Goal: Check status: Check status

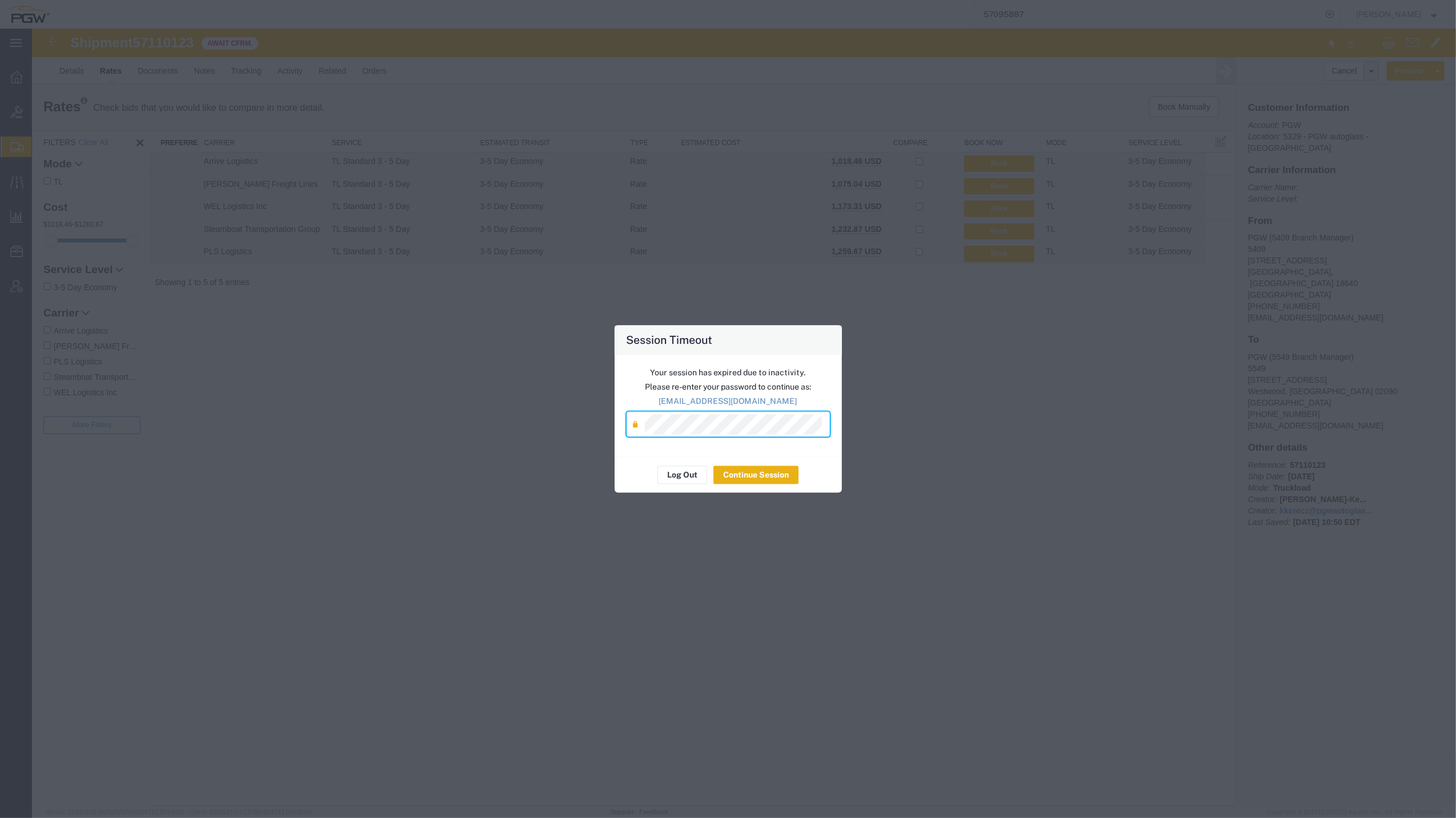
click at [767, 472] on div "Shipment 57110123 5 of 5 Await Cfrm. Details Rates Documents Notes Tracking Act…" at bounding box center [744, 417] width 1424 height 778
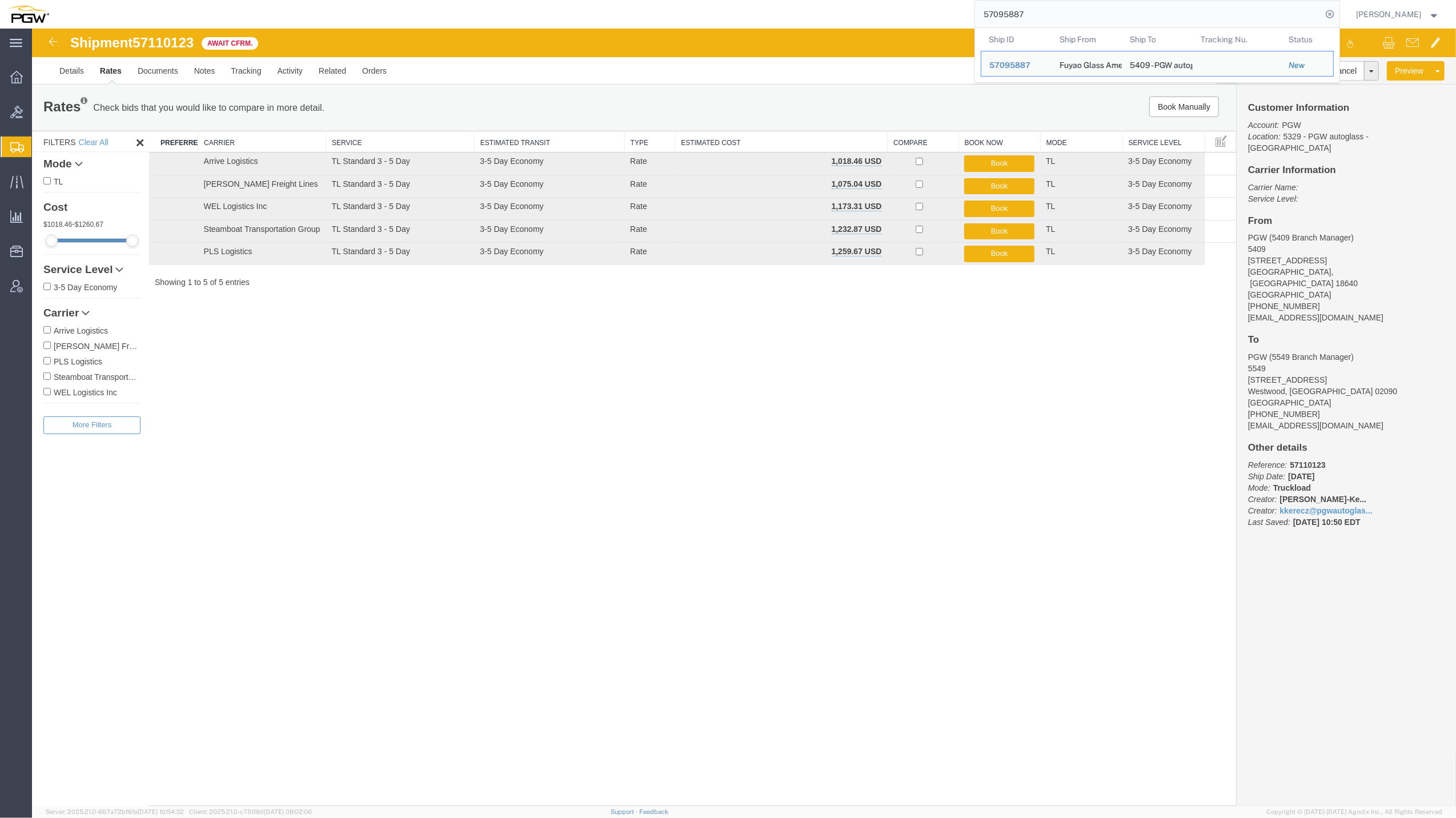
drag, startPoint x: 1010, startPoint y: 16, endPoint x: 841, endPoint y: 14, distance: 169.0
click at [841, 14] on div "57095887 Ship ID Ship From Ship To Tracking Nu. Status Ship ID 57095887 Ship Fr…" at bounding box center [698, 14] width 1283 height 28
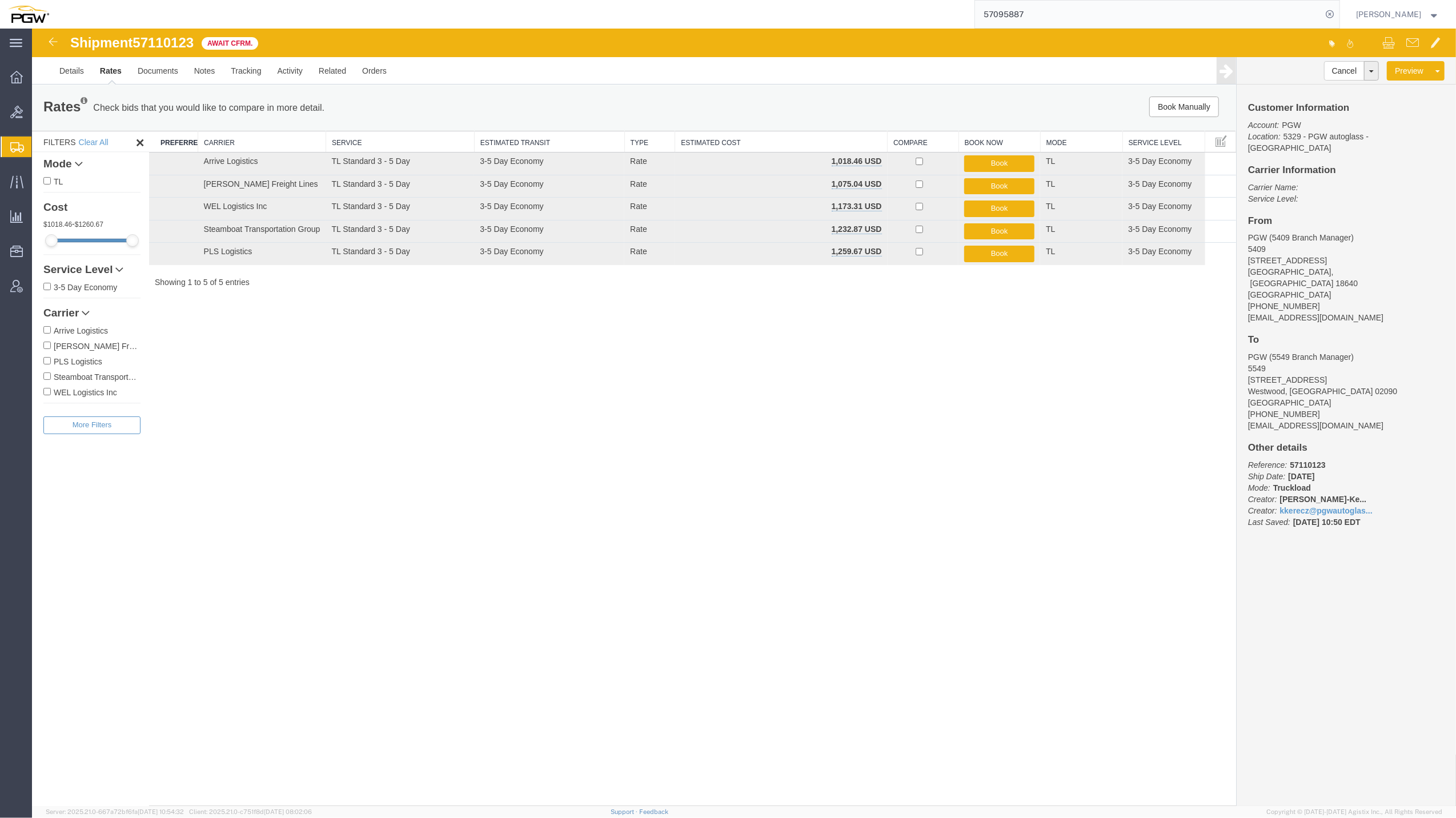
paste input "3806"
type input "57093806"
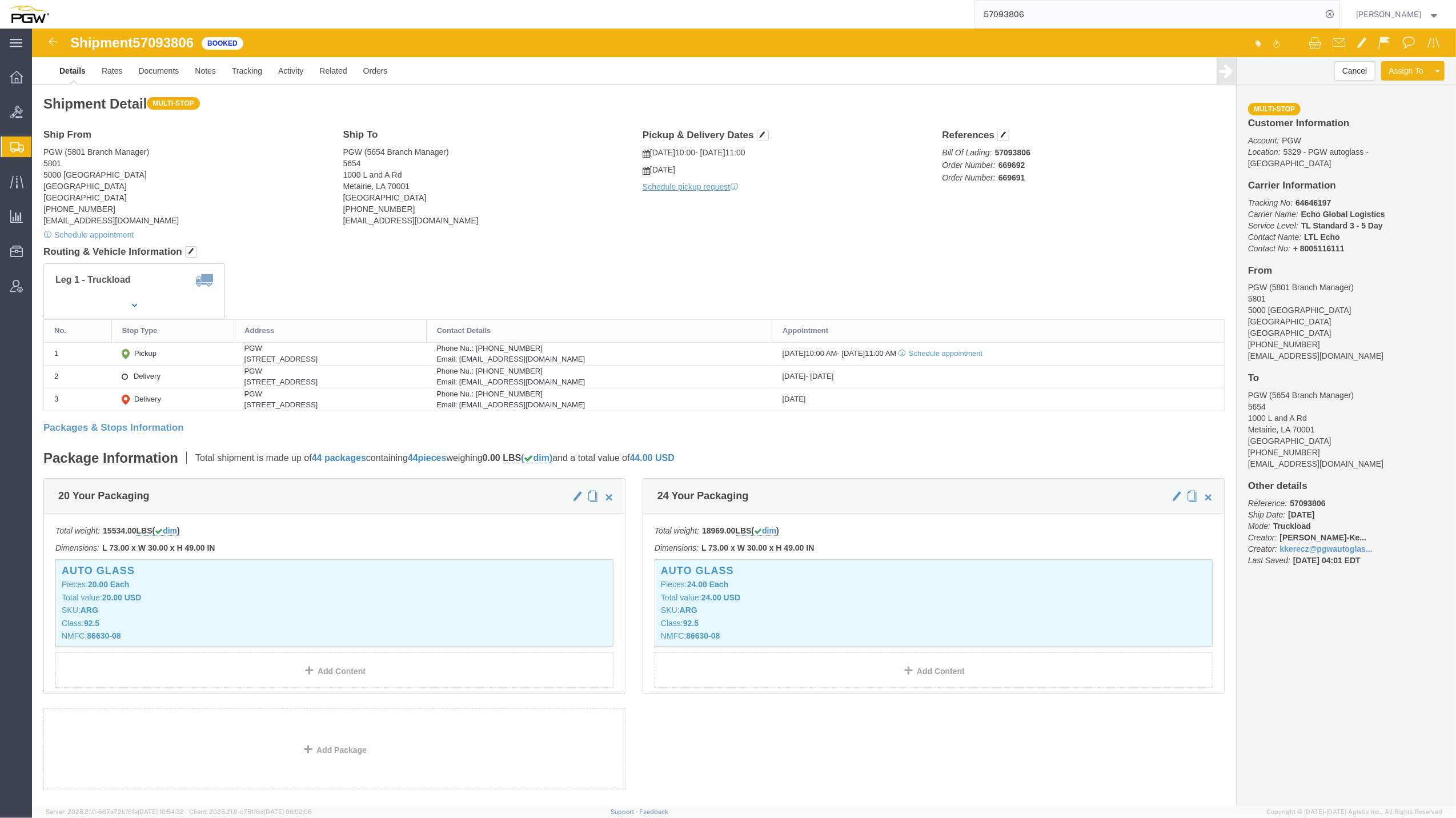
click div "Cancel Assign To Clone Shipment Save As Template Multi-stop Customer Informatio…"
click link "Tracking"
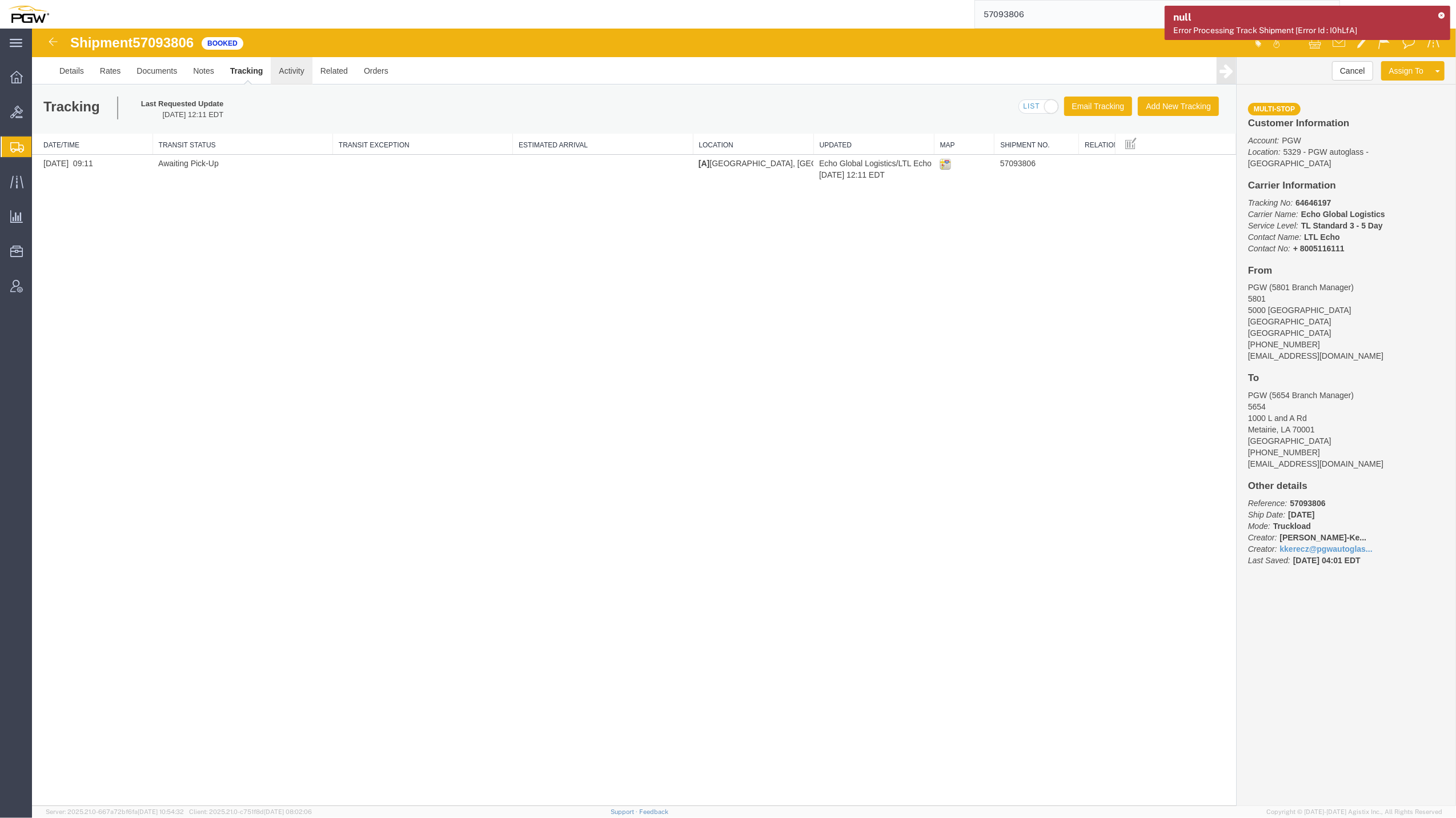
click at [298, 76] on link "Activity" at bounding box center [291, 71] width 41 height 28
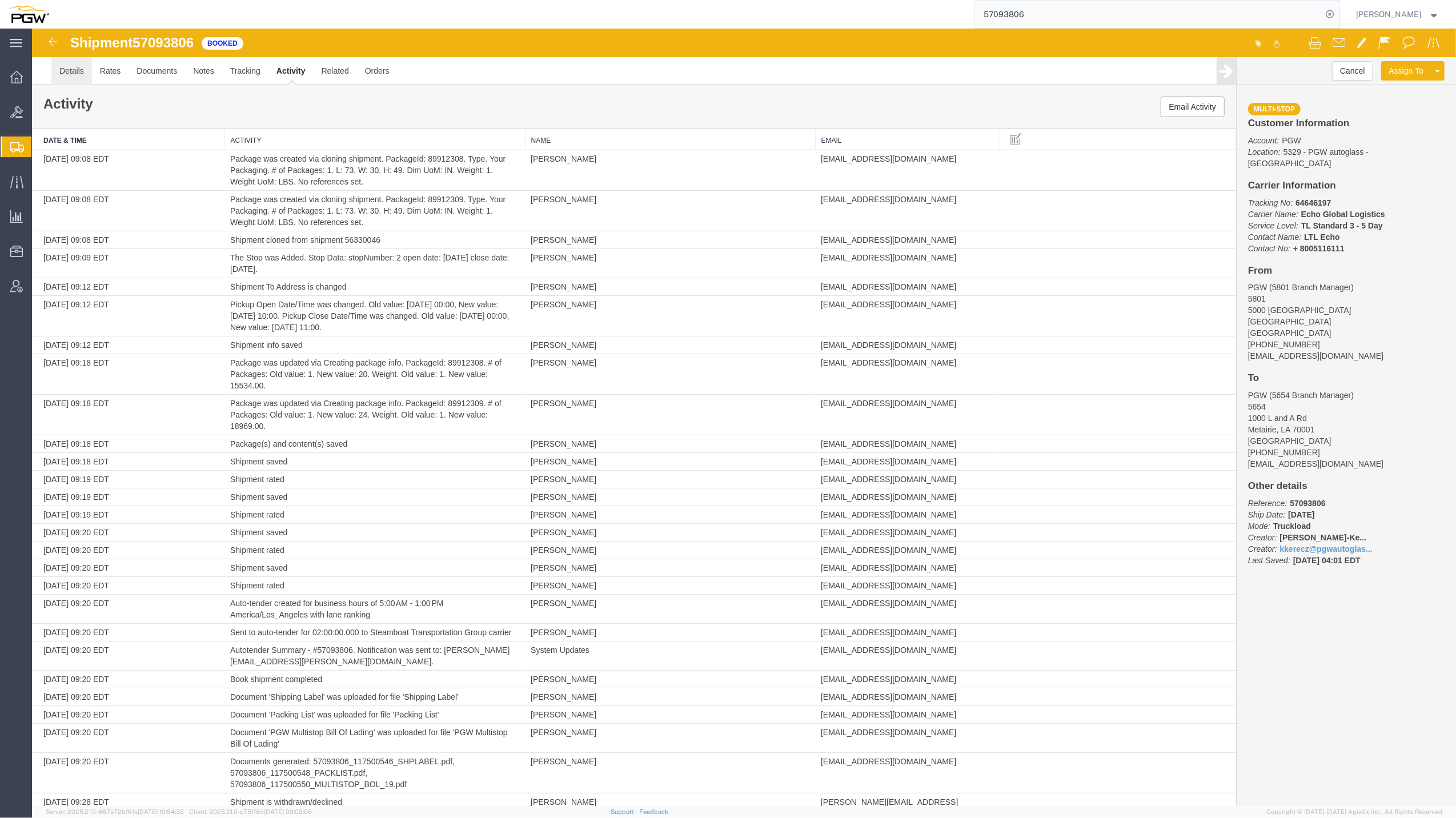
click at [79, 60] on link "Details" at bounding box center [72, 71] width 41 height 28
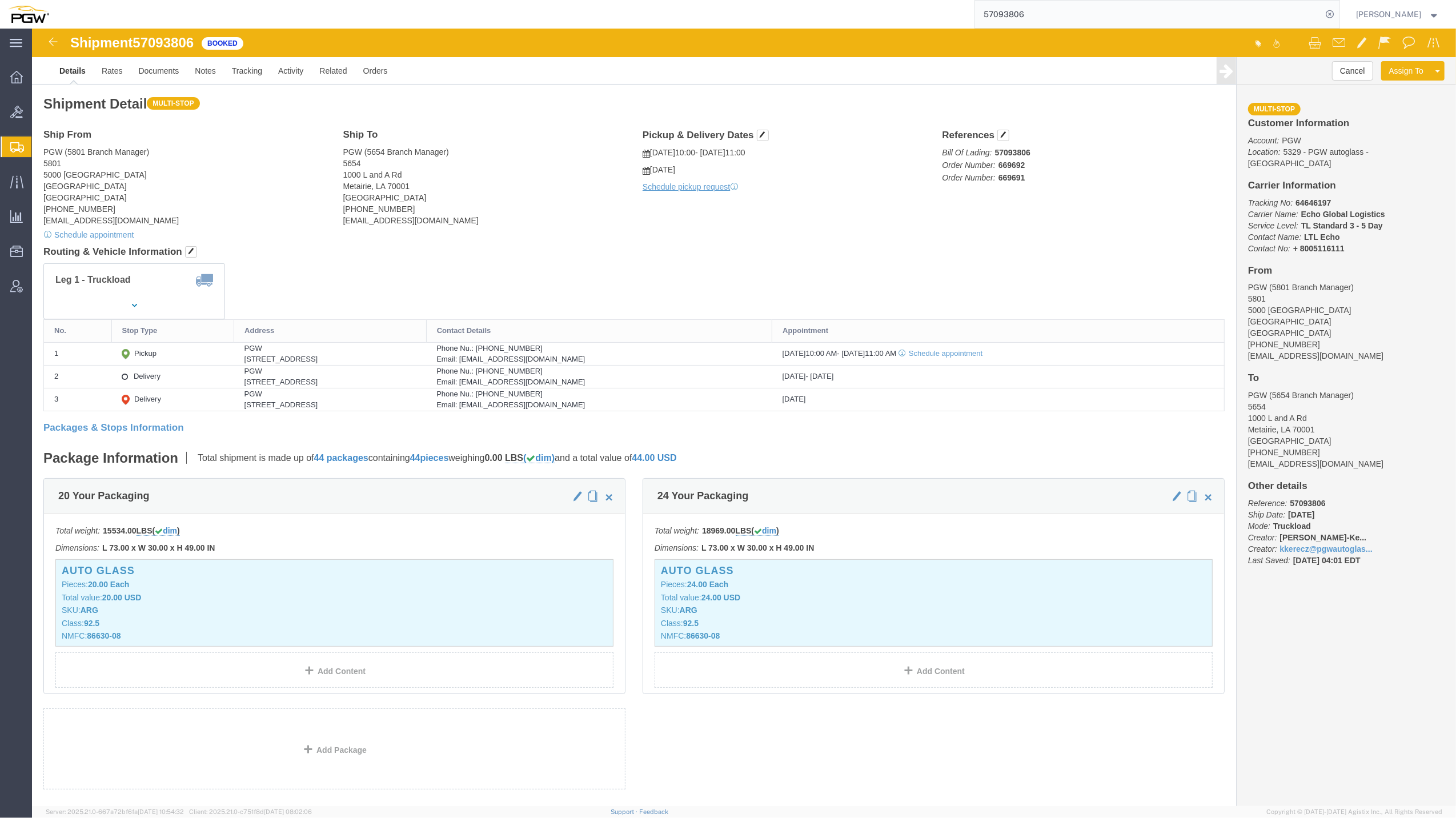
click b "669692"
drag, startPoint x: 967, startPoint y: 135, endPoint x: 973, endPoint y: 139, distance: 7.2
click span "Order Number: 669692"
click b "669692"
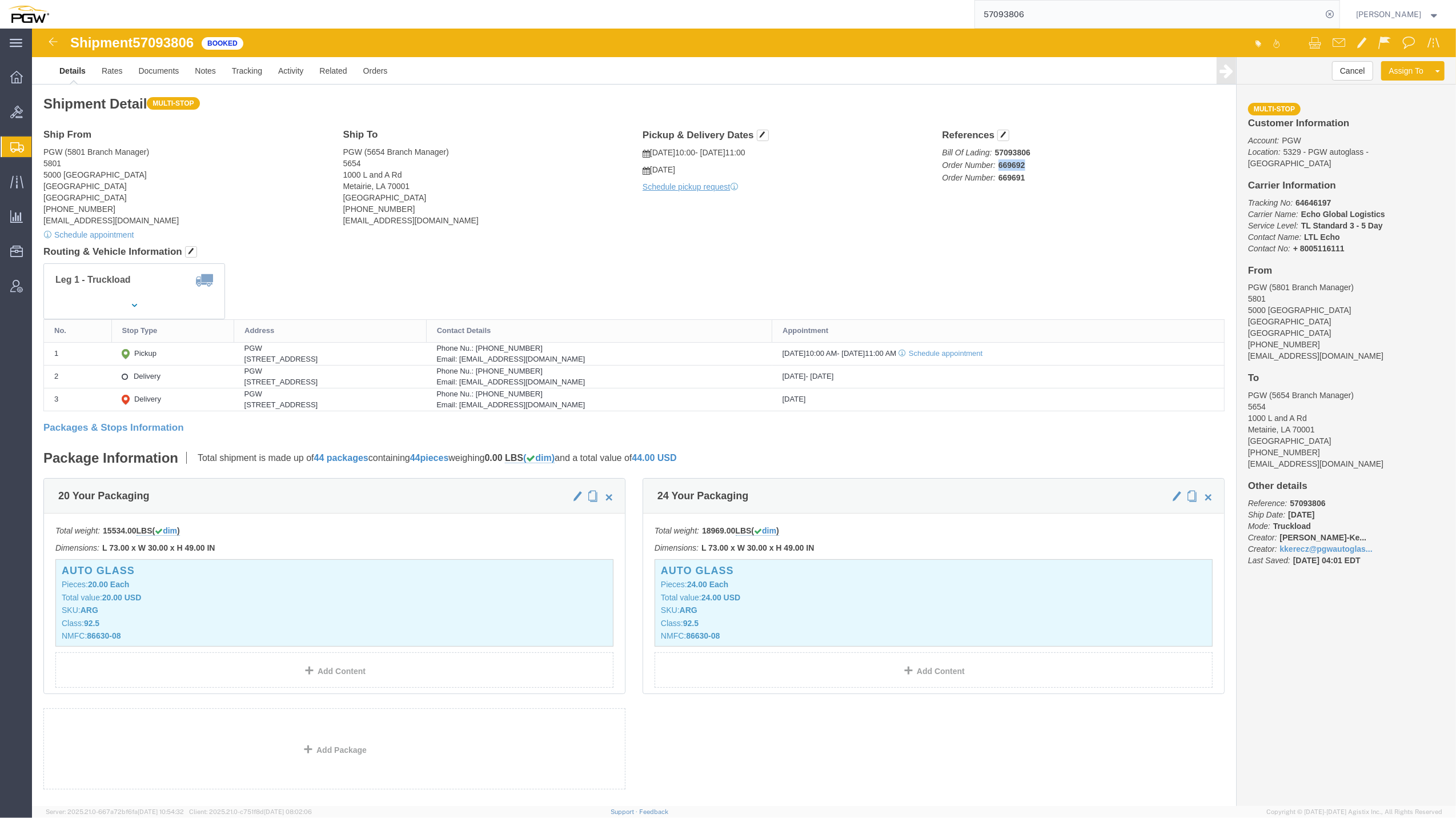
click b "669692"
drag, startPoint x: 974, startPoint y: 139, endPoint x: 971, endPoint y: 134, distance: 5.8
click b "669692"
drag, startPoint x: 971, startPoint y: 134, endPoint x: 1014, endPoint y: 130, distance: 43.2
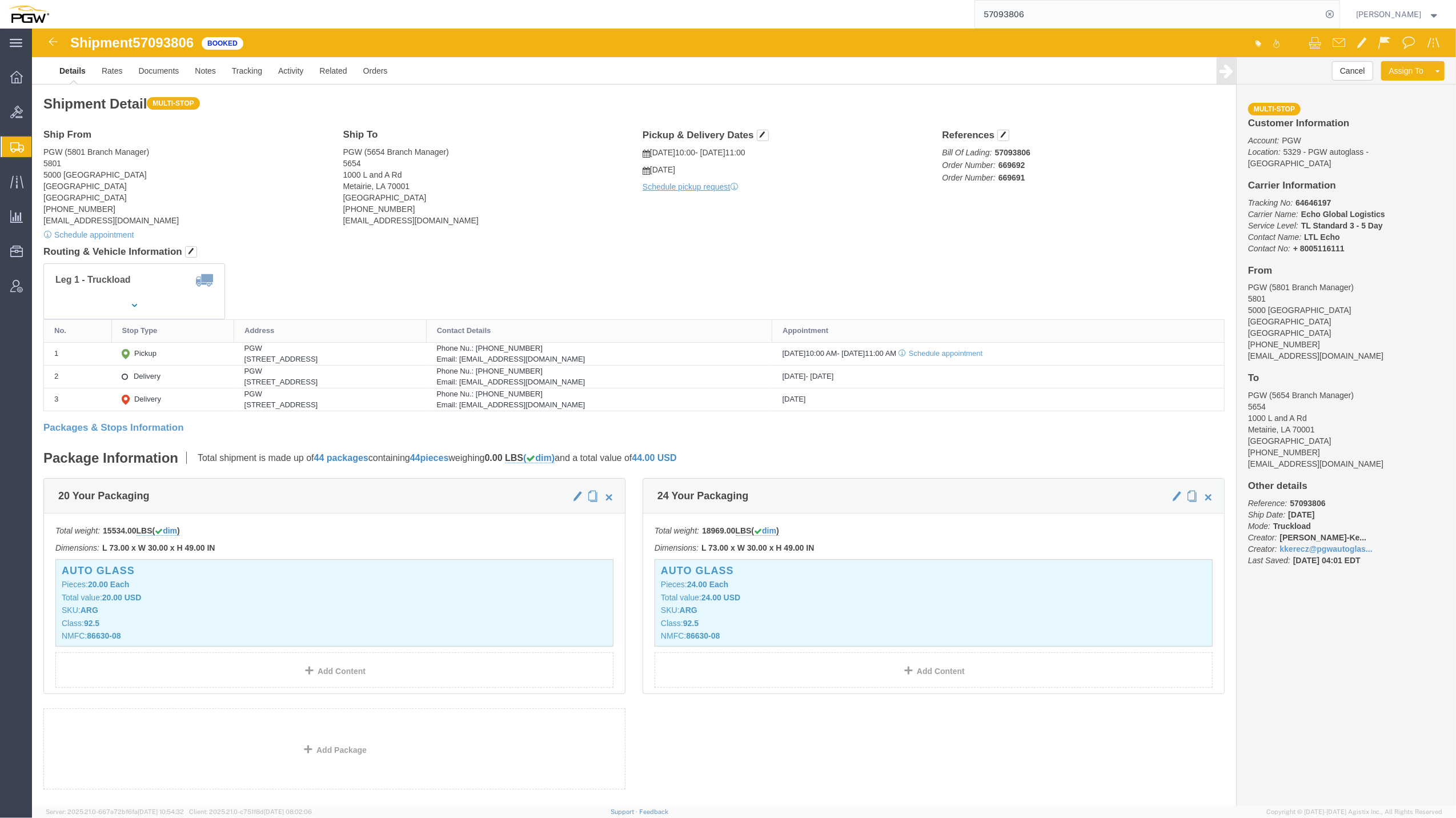
click p "Bill Of Lading: 57093806 Order Number: 669692 Order Number: 669691"
drag, startPoint x: 992, startPoint y: 134, endPoint x: 987, endPoint y: 138, distance: 6.4
click p "Bill Of Lading: 57093806 Order Number: 669692 Order Number: 669691"
drag, startPoint x: 982, startPoint y: 138, endPoint x: 976, endPoint y: 136, distance: 6.3
drag, startPoint x: 976, startPoint y: 136, endPoint x: 987, endPoint y: 138, distance: 11.2
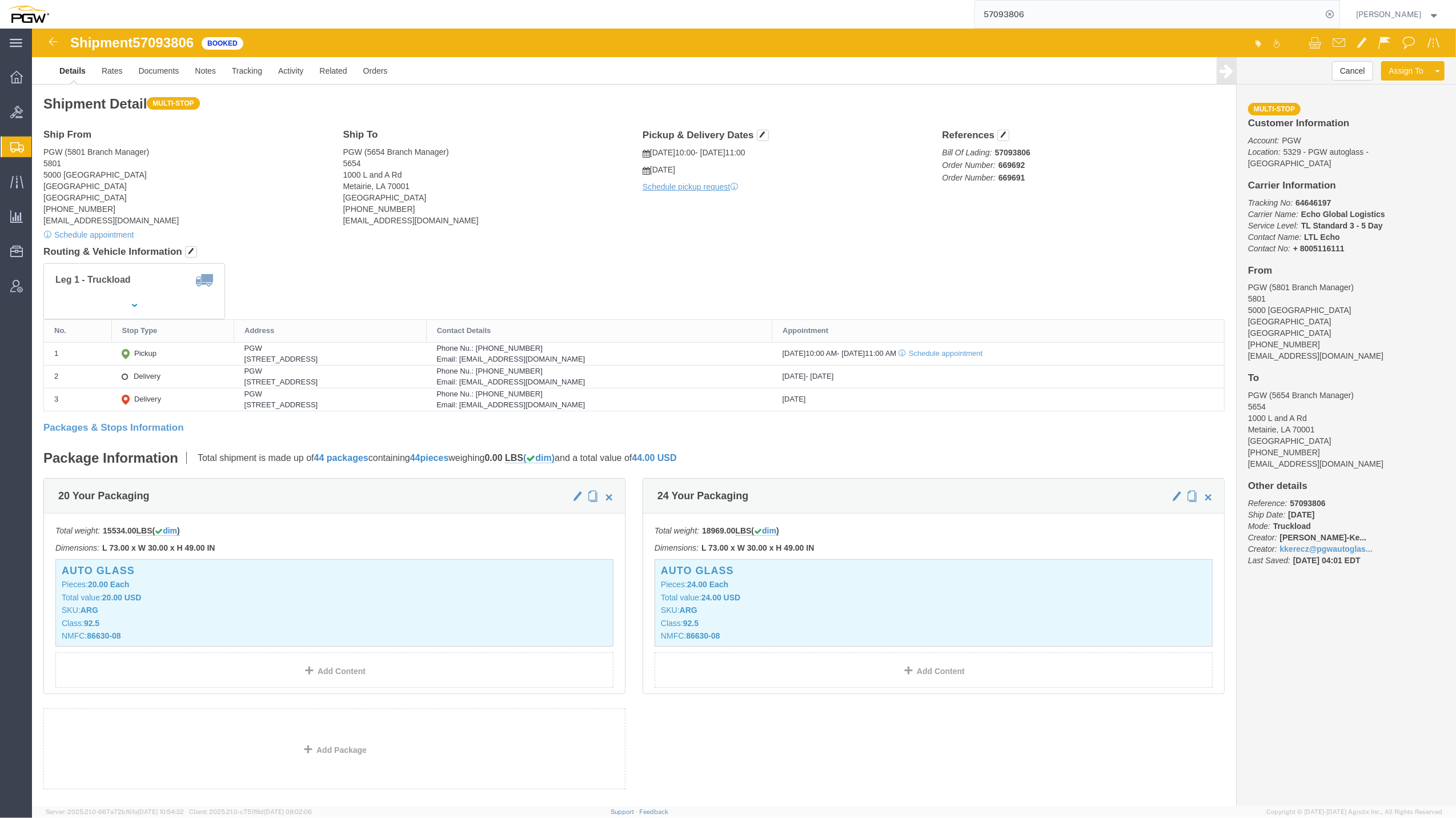
click b "669692"
drag, startPoint x: 983, startPoint y: 136, endPoint x: 976, endPoint y: 135, distance: 7.1
click b "669692"
copy b "669692"
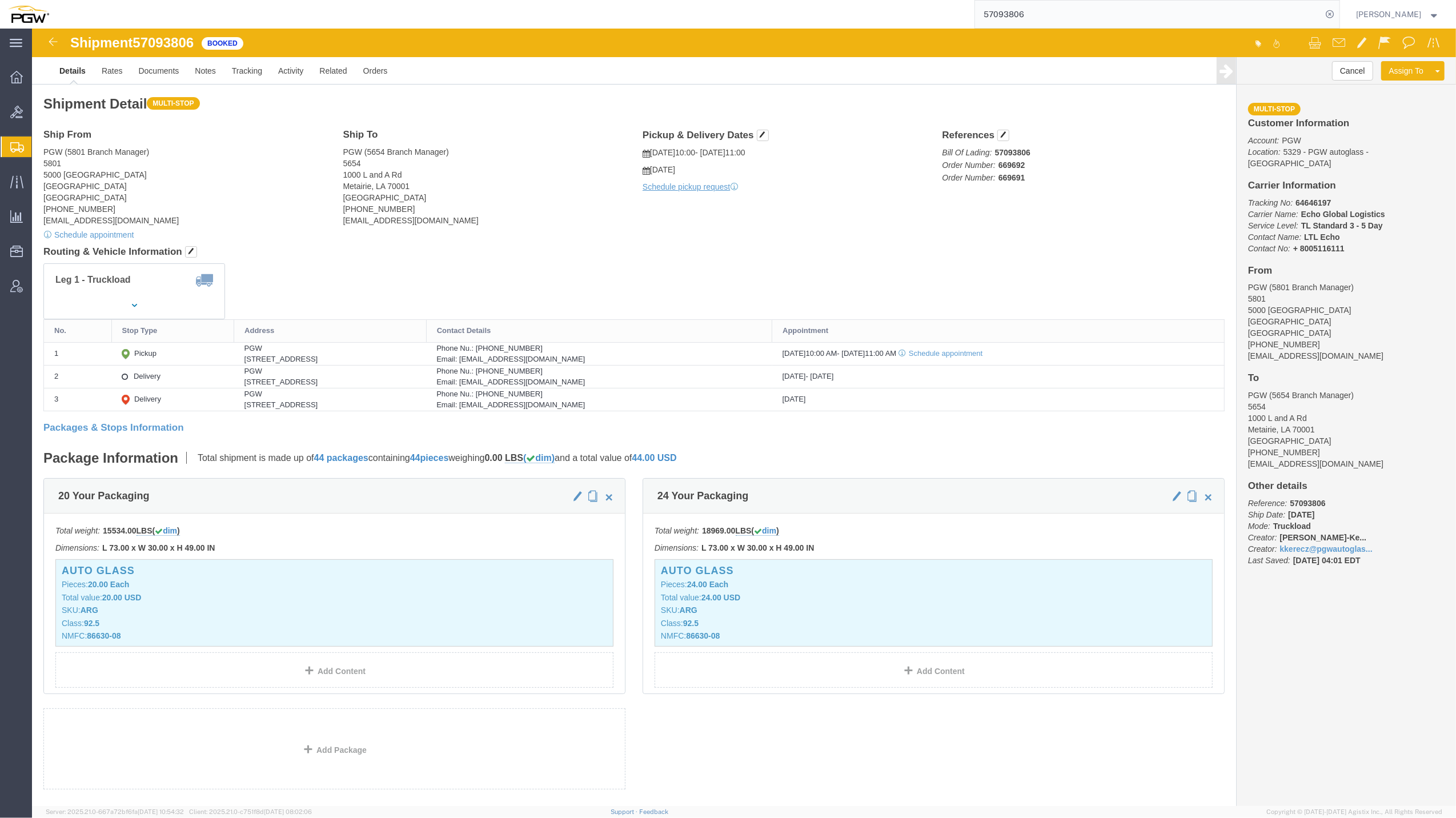
click b "669692"
click p "Bill Of Lading: 57093806 Order Number: 669692 Order Number: 669691"
drag, startPoint x: 984, startPoint y: 150, endPoint x: 969, endPoint y: 154, distance: 15.5
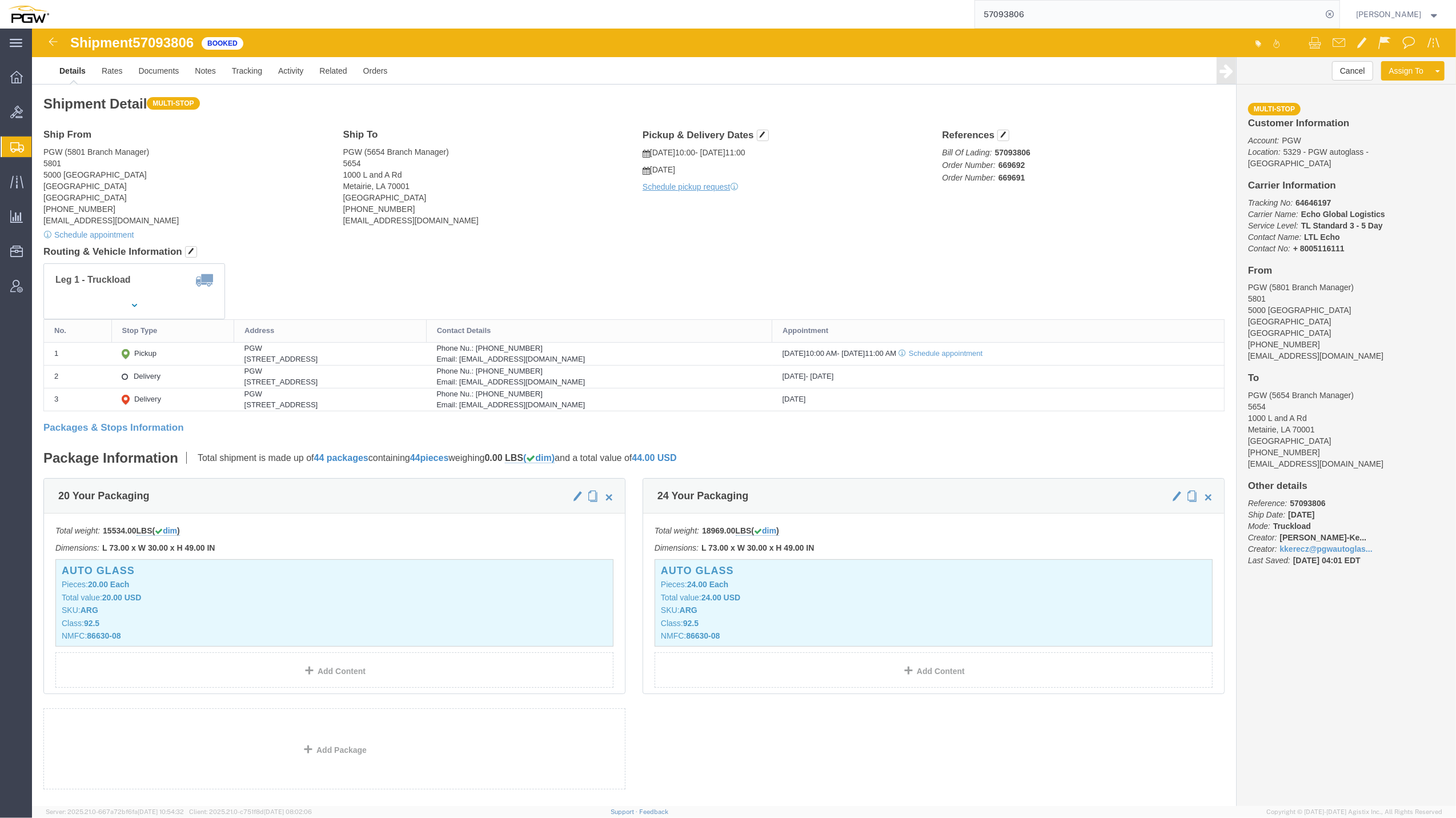
click b "669691"
drag, startPoint x: 962, startPoint y: 151, endPoint x: 996, endPoint y: 144, distance: 34.7
click p "Bill Of Lading: 57093806 Order Number: 669692 Order Number: 669691"
copy b "669691"
click b "669692"
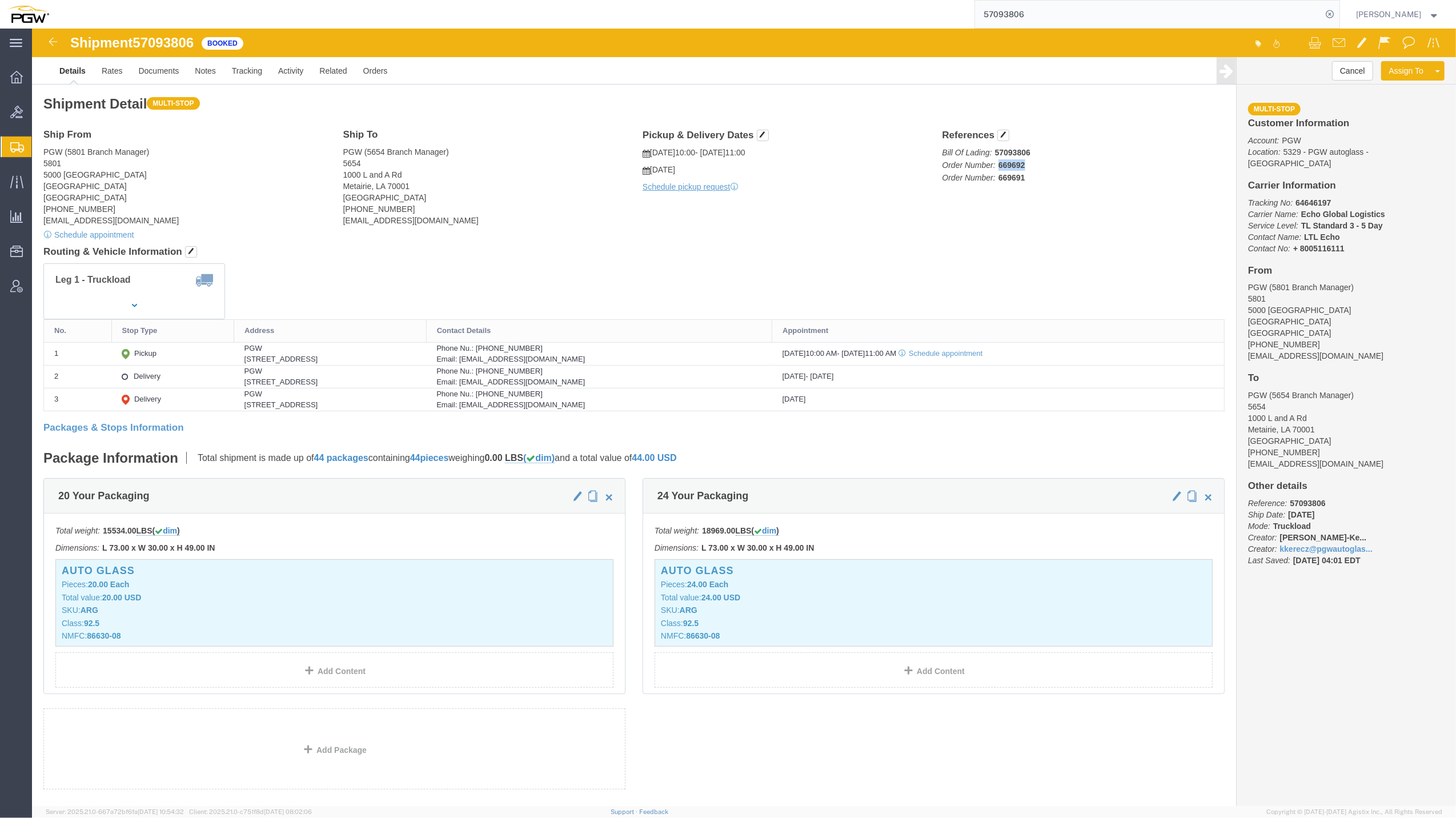
click b "669692"
drag, startPoint x: 966, startPoint y: 136, endPoint x: 1008, endPoint y: 130, distance: 42.4
click p "Bill Of Lading: 57093806 Order Number: 669692 Order Number: 669691"
